Goal: Contribute content

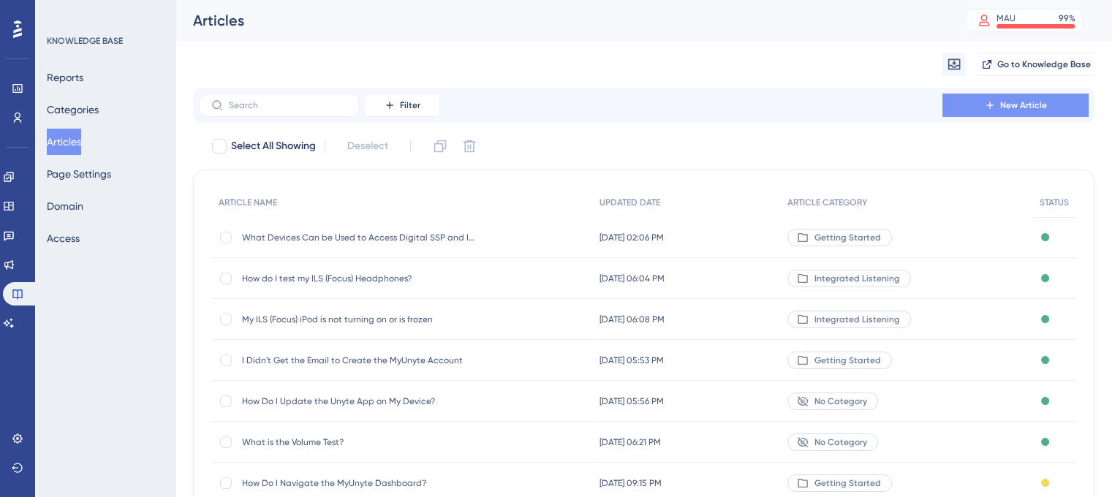
click at [1020, 100] on span "New Article" at bounding box center [1024, 105] width 47 height 12
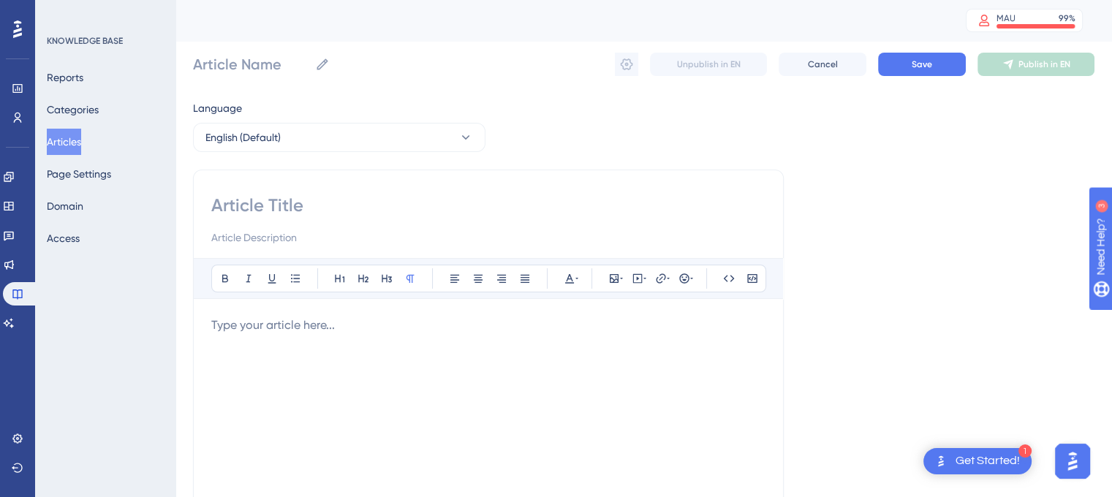
click at [233, 200] on input at bounding box center [488, 205] width 554 height 23
click at [239, 56] on input "Article Name" at bounding box center [251, 64] width 116 height 20
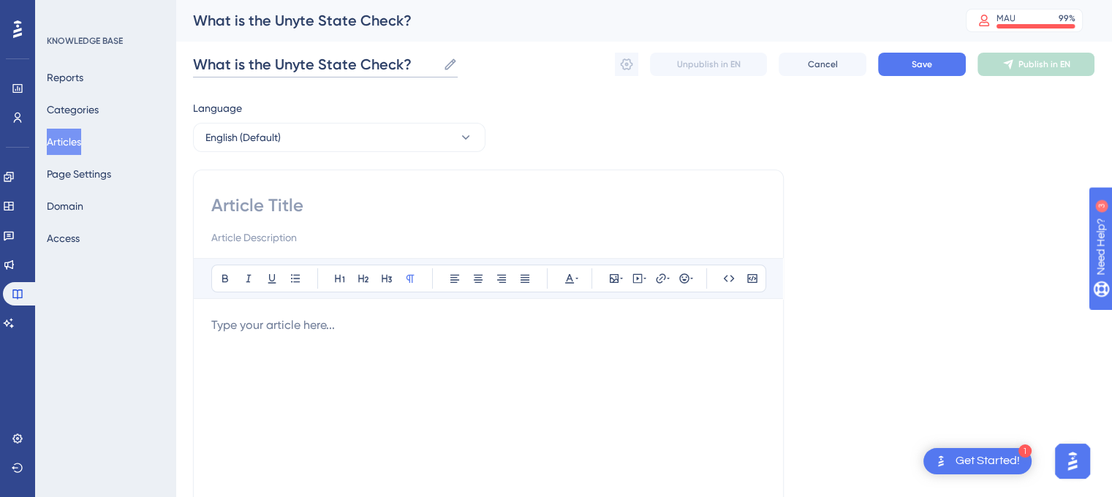
type input "What is the Unyte State Check?"
click at [322, 203] on input at bounding box center [488, 205] width 554 height 23
type input "Unyte State Check"
click at [245, 324] on p "To enrich screen reader interactions, please activate Accessibility in Grammarl…" at bounding box center [488, 326] width 554 height 18
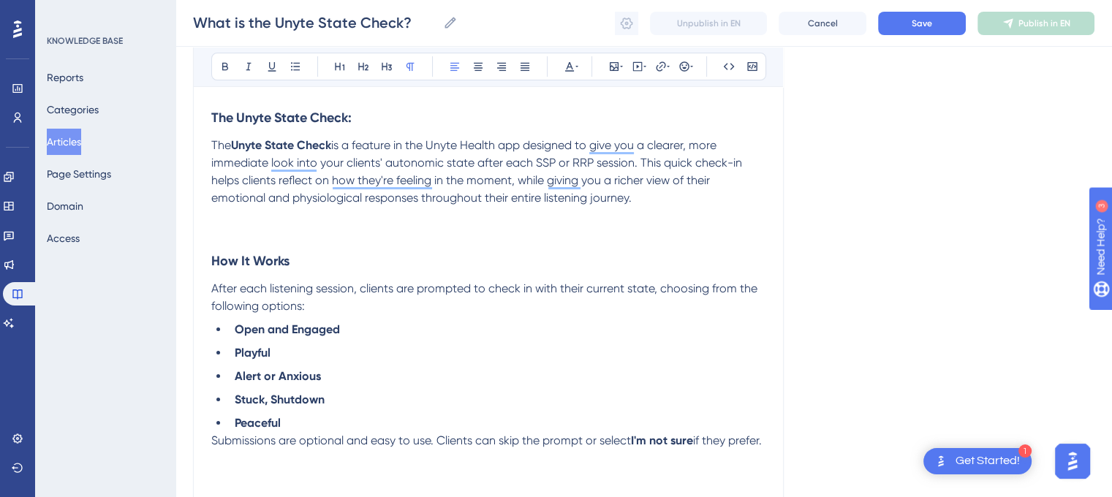
scroll to position [175, 0]
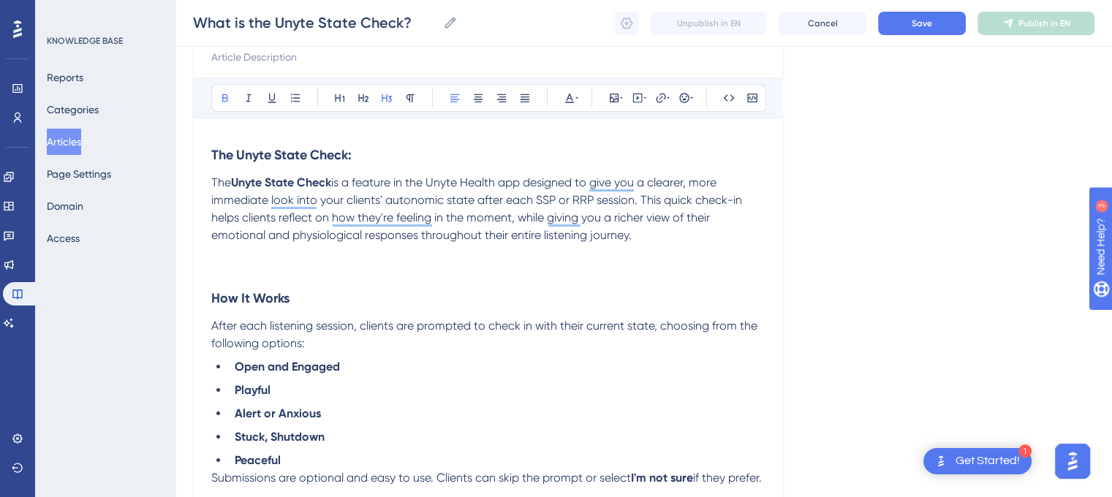
click at [612, 146] on h3 "The Unyte State Check:" at bounding box center [488, 155] width 554 height 38
drag, startPoint x: 598, startPoint y: 180, endPoint x: 636, endPoint y: 183, distance: 38.9
click at [636, 183] on span "is a feature in the Unyte Health app designed to give you a clearer, more immed…" at bounding box center [478, 209] width 534 height 67
click at [639, 187] on span "is a feature in the Unyte Health app designed to give you a clearer, more immed…" at bounding box center [478, 209] width 534 height 67
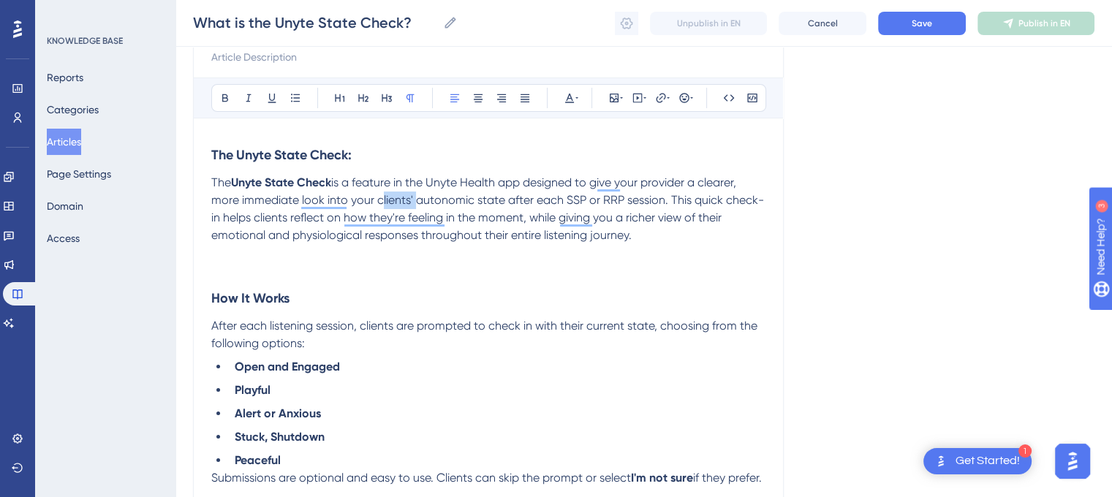
drag, startPoint x: 374, startPoint y: 202, endPoint x: 413, endPoint y: 203, distance: 38.0
click at [413, 203] on span "is a feature in the Unyte Health app designed to give your provider a clearer, …" at bounding box center [487, 209] width 553 height 67
click at [219, 216] on span "is a feature in the Unyte Health app designed to give your provider a clearer, …" at bounding box center [489, 209] width 557 height 67
click at [322, 216] on span "is a feature in the Unyte Health app designed to give your provider a clearer, …" at bounding box center [489, 209] width 557 height 67
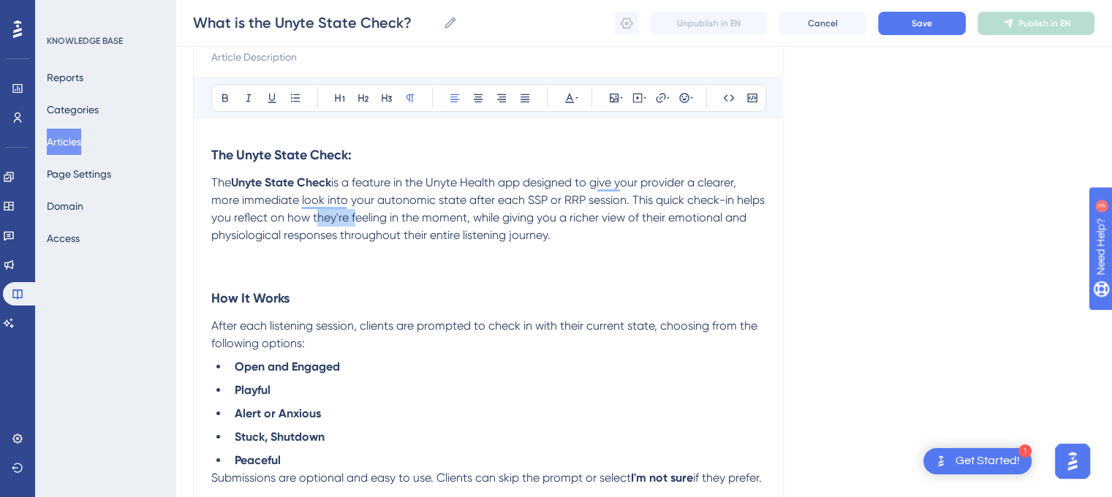
click at [322, 216] on span "is a feature in the Unyte Health app designed to give your provider a clearer, …" at bounding box center [489, 209] width 557 height 67
click at [553, 222] on span "is a feature in the Unyte Health app designed to give your provider a clearer, …" at bounding box center [489, 209] width 557 height 67
click at [696, 217] on span "is a feature in the Unyte Health app designed to give your provider a clearer, …" at bounding box center [489, 209] width 557 height 67
click at [437, 232] on span "is a feature in the Unyte Health app designed to give your provider a clearer, …" at bounding box center [489, 209] width 557 height 67
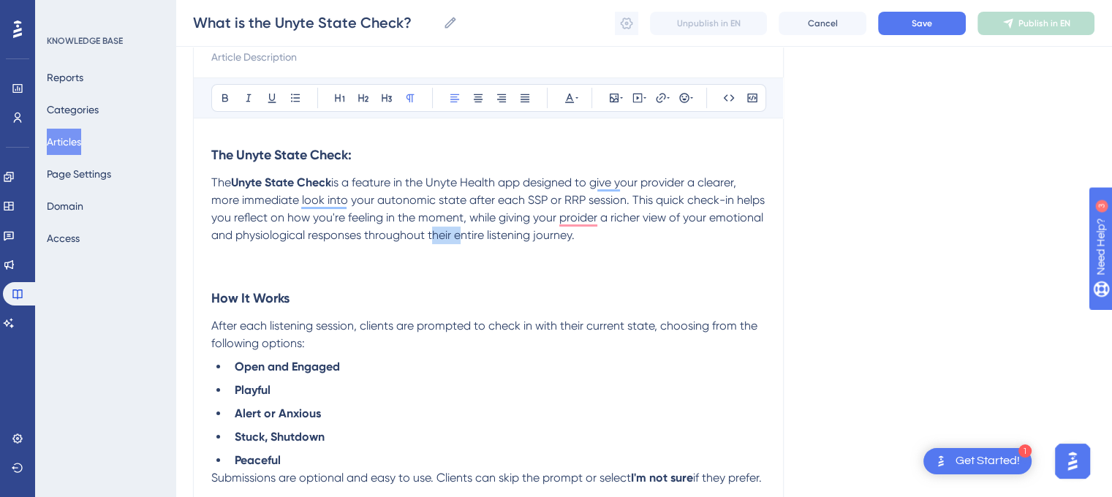
click at [437, 232] on span "is a feature in the Unyte Health app designed to give your provider a clearer, …" at bounding box center [489, 209] width 557 height 67
click at [372, 330] on span "After each listening session, clients are prompted to check in with their curre…" at bounding box center [485, 334] width 549 height 31
click at [556, 322] on span "After each listening session, you are prompted to check in with their current s…" at bounding box center [478, 334] width 535 height 31
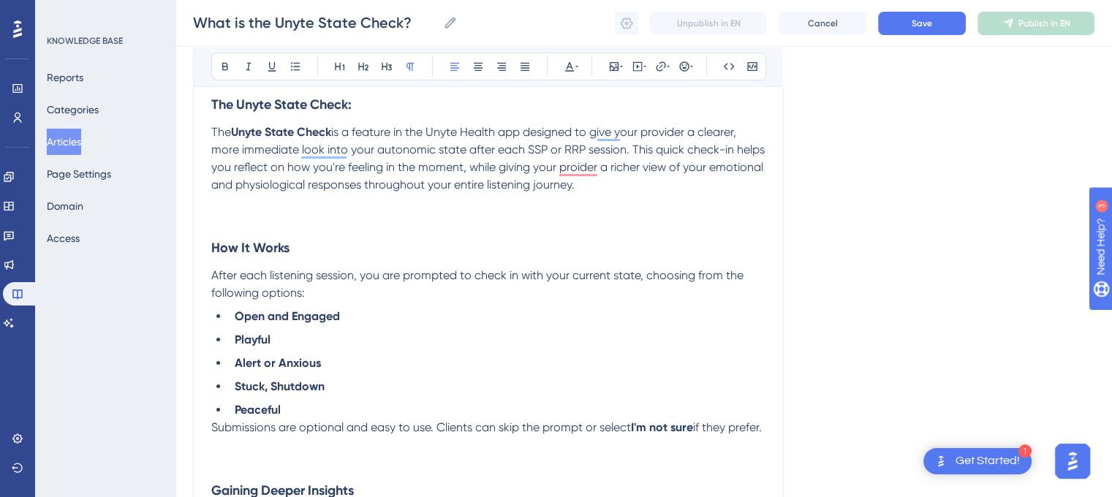
scroll to position [248, 0]
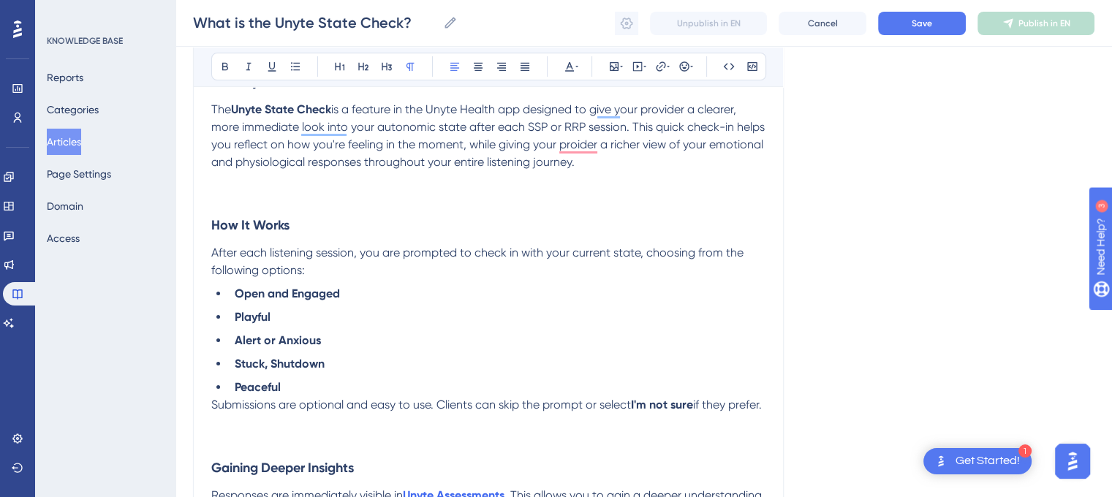
click at [448, 412] on span "Submissions are optional and easy to use. Clients can skip the prompt or select" at bounding box center [421, 405] width 420 height 14
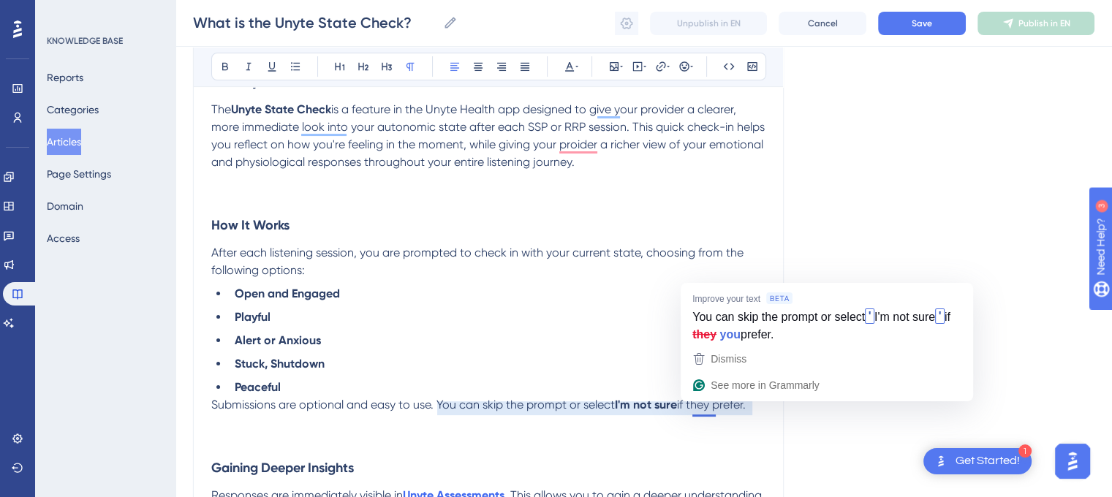
click at [702, 411] on span "if they prefer." at bounding box center [711, 405] width 69 height 14
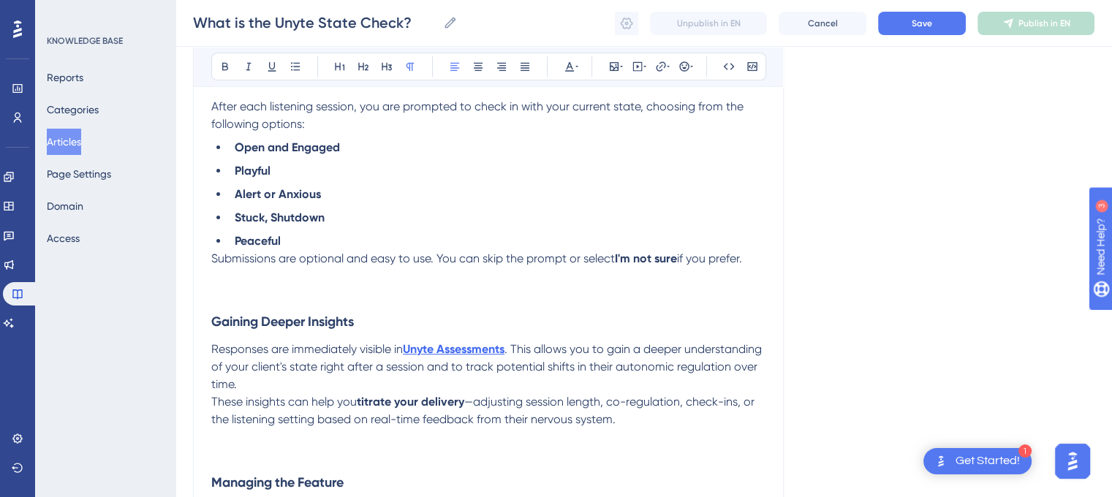
scroll to position [467, 0]
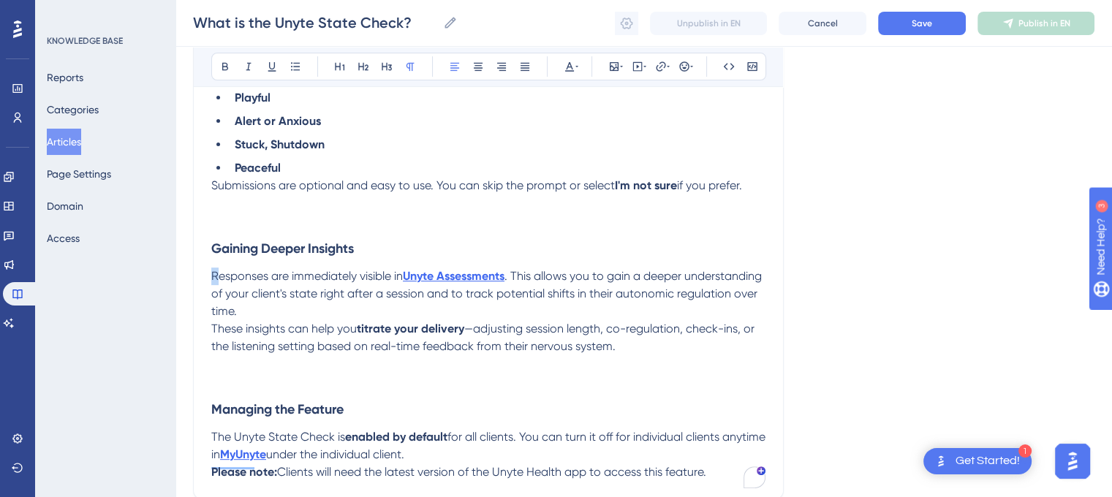
drag, startPoint x: 219, startPoint y: 279, endPoint x: 205, endPoint y: 279, distance: 14.6
click at [205, 279] on div "Unyte State Check Bold Italic Underline Bullet Point Heading 1 Heading 2 Headin…" at bounding box center [488, 97] width 591 height 803
drag, startPoint x: 427, startPoint y: 285, endPoint x: 536, endPoint y: 285, distance: 109.0
click at [536, 285] on p "Your responses are immediately visible in Unyte Assessments . This allows you t…" at bounding box center [488, 294] width 554 height 53
click at [687, 278] on span "Your responses are immediately visible to your provider in your dashboard. This…" at bounding box center [476, 293] width 530 height 49
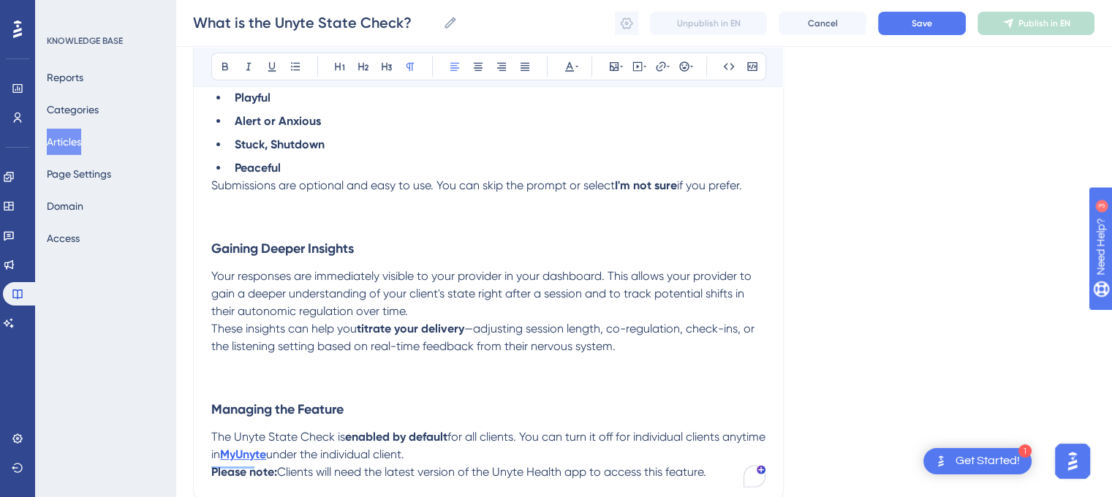
click at [424, 298] on span "Your responses are immediately visible to your provider in your dashboard. This…" at bounding box center [482, 293] width 543 height 49
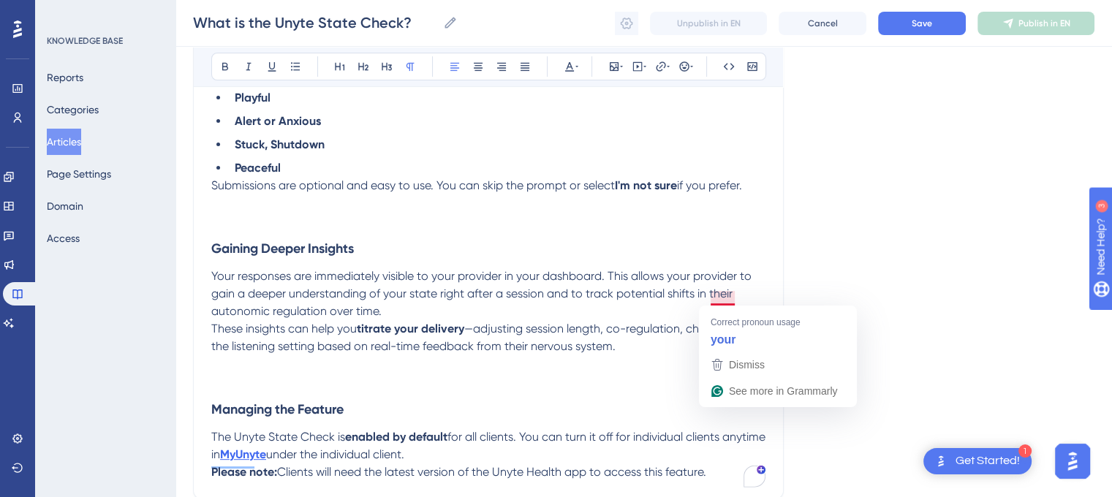
click at [734, 299] on span "Your responses are immediately visible to your provider in your dashboard. This…" at bounding box center [482, 293] width 543 height 49
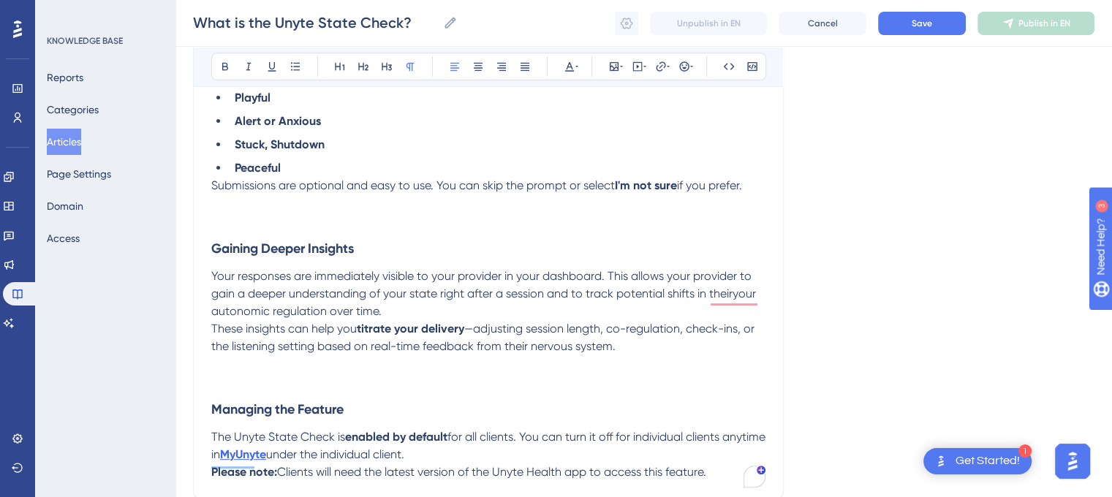
drag, startPoint x: 209, startPoint y: 331, endPoint x: 640, endPoint y: 344, distance: 431.0
click at [640, 344] on div "Unyte State Check Bold Italic Underline Bullet Point Heading 1 Heading 2 Headin…" at bounding box center [488, 97] width 591 height 803
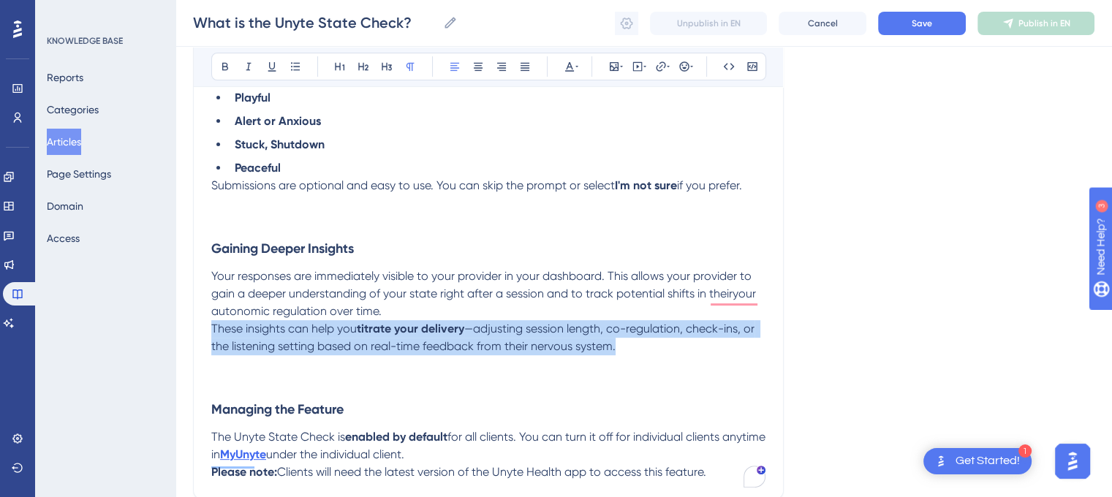
drag, startPoint x: 640, startPoint y: 344, endPoint x: 180, endPoint y: 333, distance: 460.2
click at [0, 0] on div "Performance Users Engagement Widgets Feedback Product Updates Knowledge Base AI…" at bounding box center [0, 0] width 0 height 0
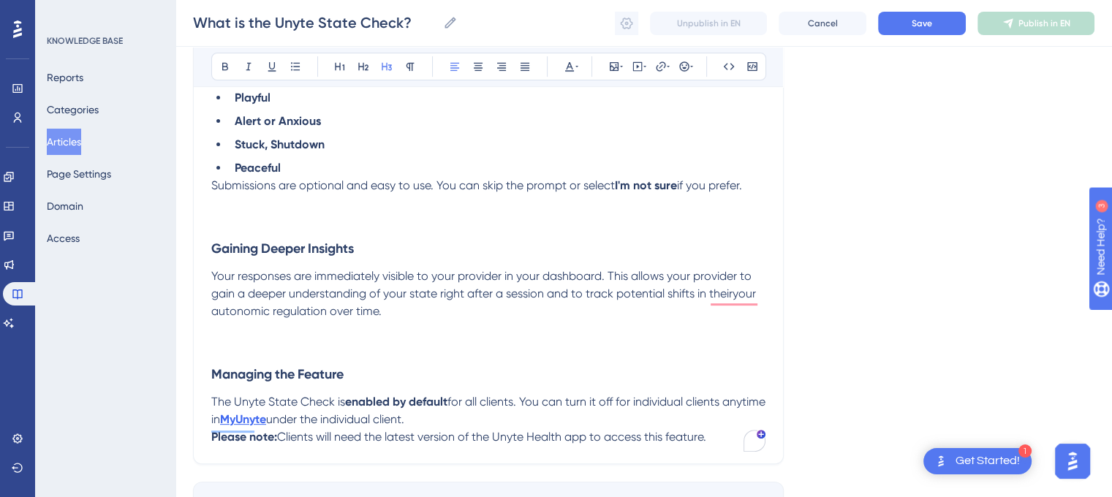
drag, startPoint x: 212, startPoint y: 376, endPoint x: 485, endPoint y: 419, distance: 276.2
click at [485, 419] on div "The Unyte State Check: The Unyte State Check is a feature in the Unyte Health a…" at bounding box center [488, 144] width 554 height 603
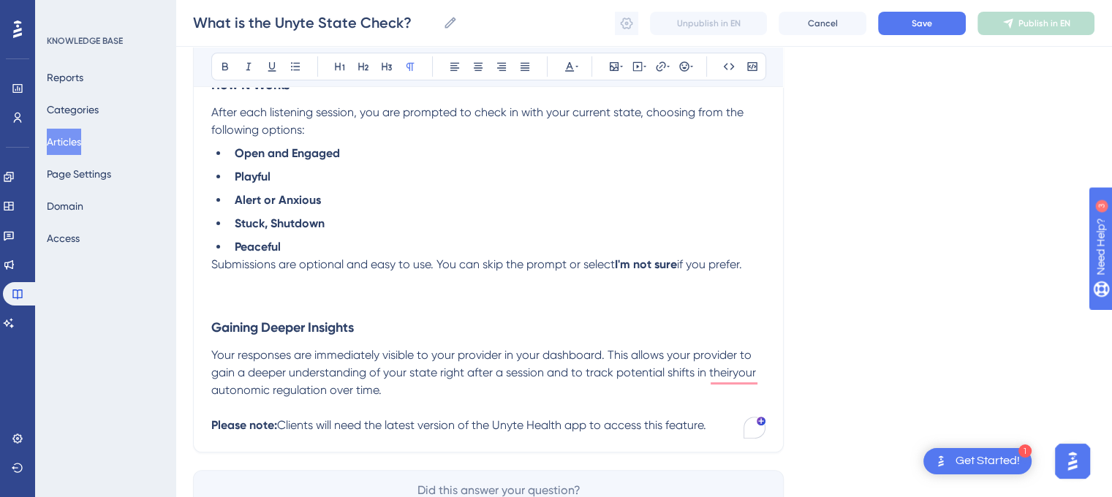
scroll to position [394, 0]
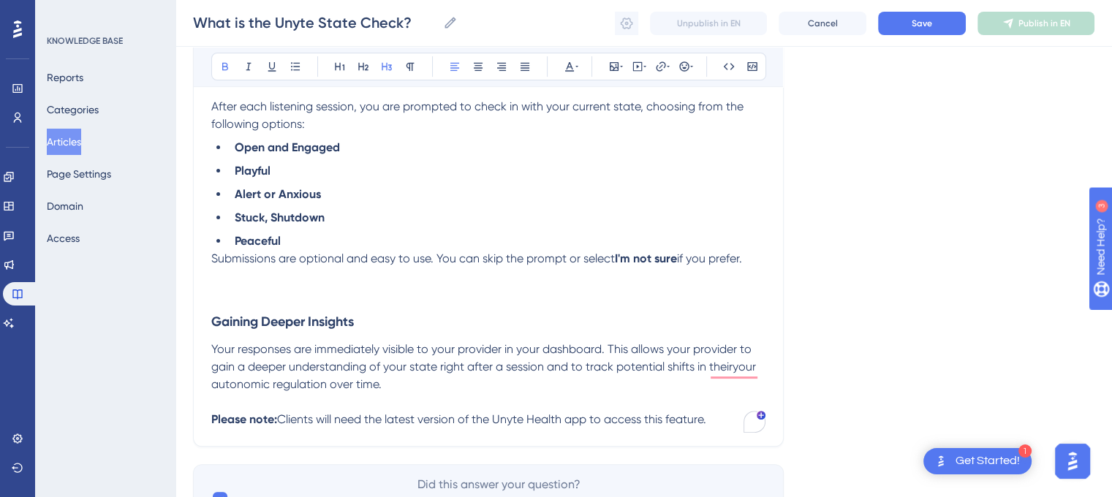
click at [229, 320] on strong "Gaining Deeper Insights" at bounding box center [282, 322] width 143 height 16
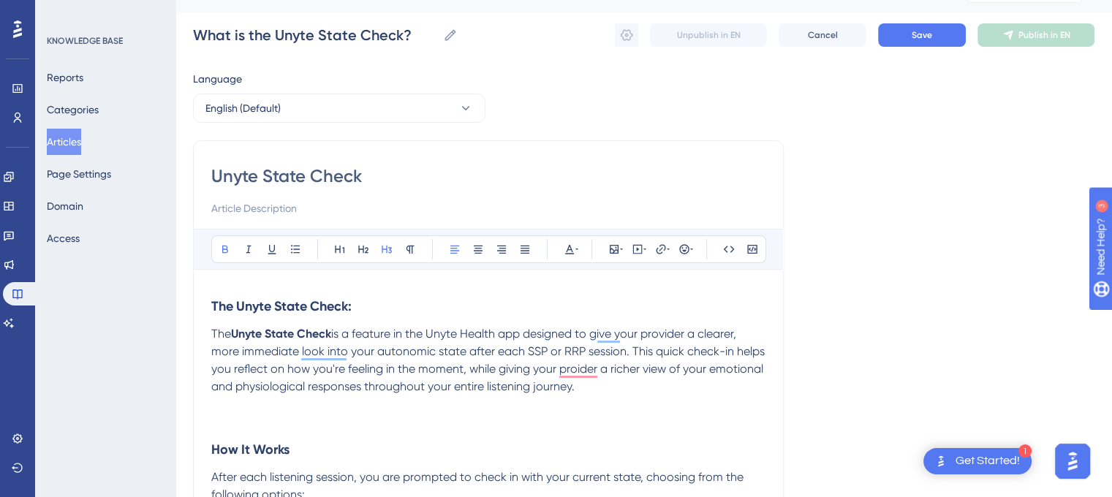
scroll to position [29, 0]
click at [907, 32] on button "Save" at bounding box center [922, 35] width 88 height 23
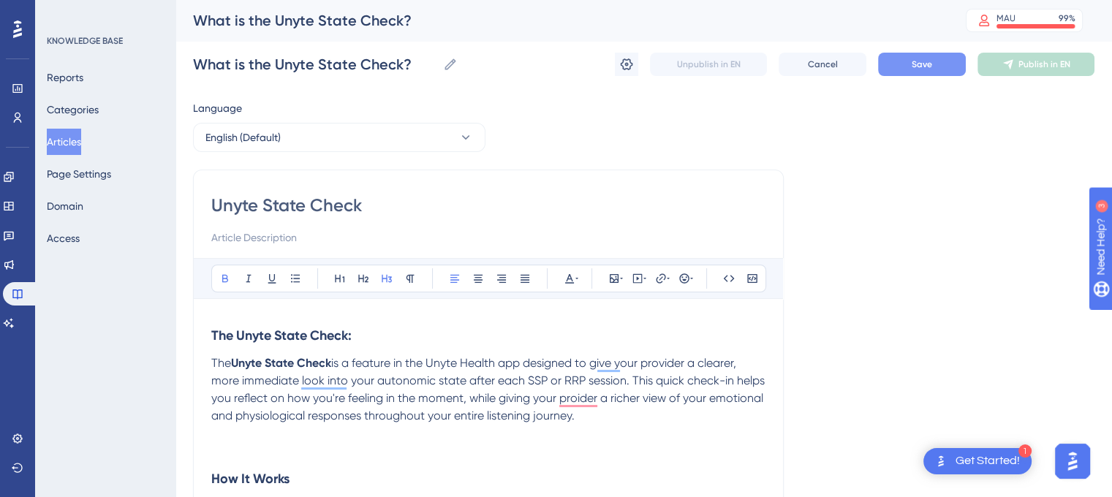
click at [914, 64] on span "Save" at bounding box center [922, 65] width 20 height 12
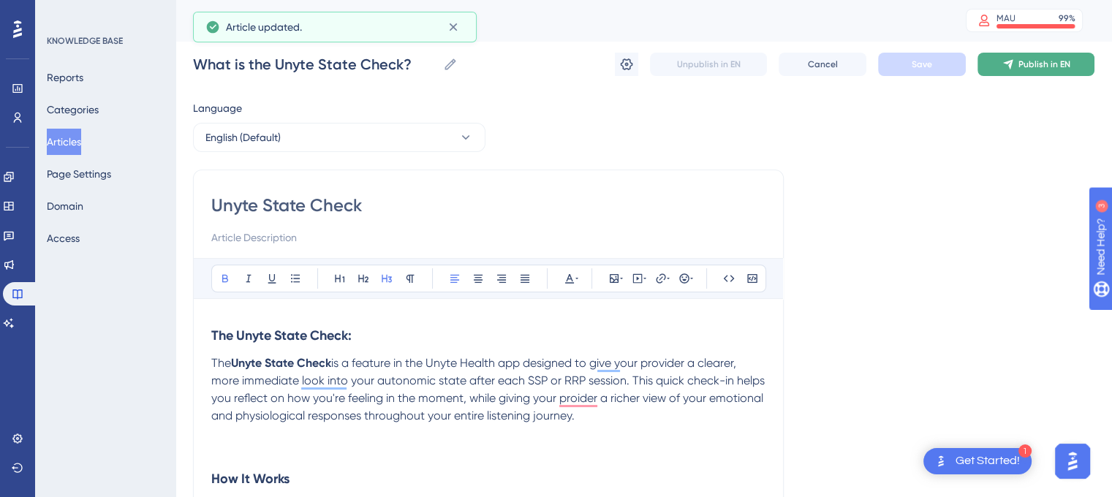
click at [1037, 61] on span "Publish in EN" at bounding box center [1045, 65] width 52 height 12
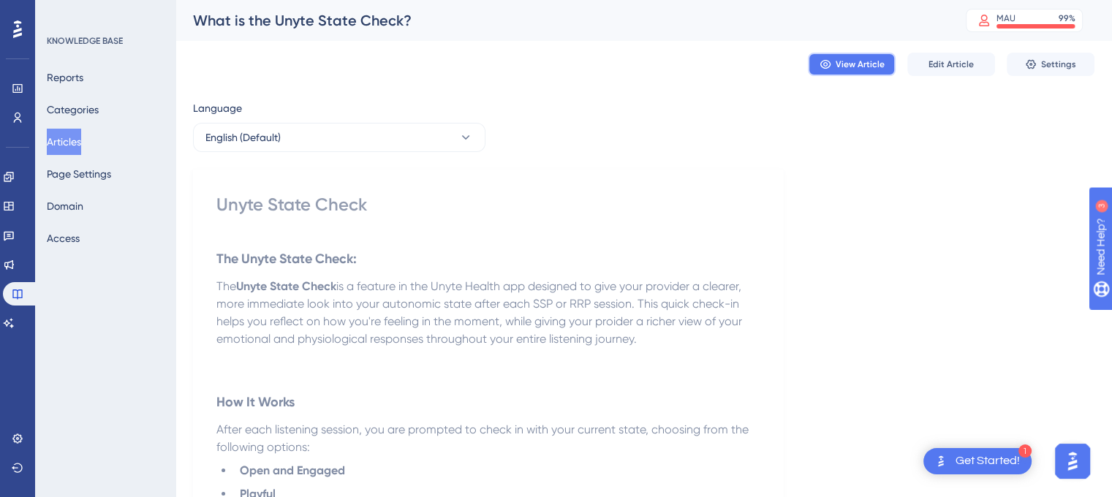
click at [858, 63] on span "View Article" at bounding box center [860, 65] width 49 height 12
